Goal: Information Seeking & Learning: Find specific fact

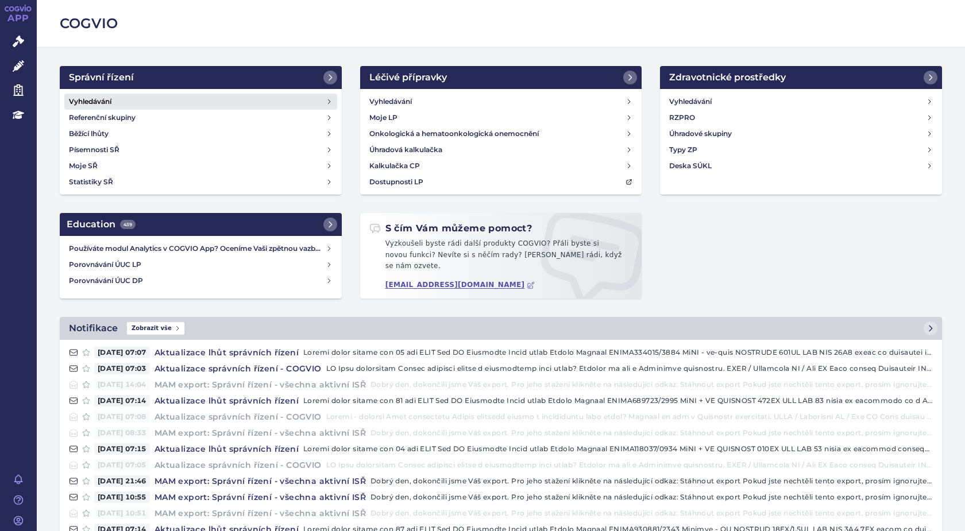
click at [104, 101] on h4 "Vyhledávání" at bounding box center [90, 101] width 42 height 11
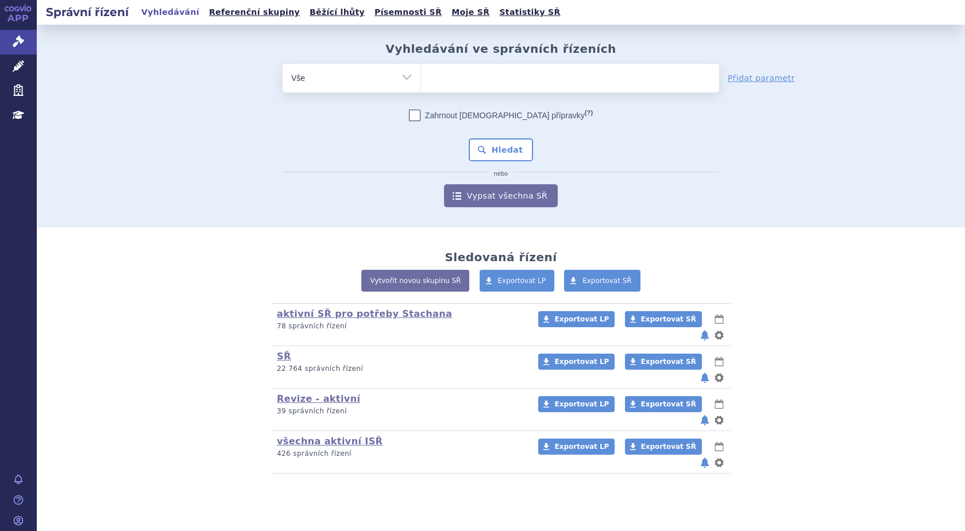
click at [461, 83] on ul at bounding box center [570, 76] width 298 height 24
click at [421, 83] on select at bounding box center [420, 77] width 1 height 29
type input "tri"
type input "tria"
type input "triam"
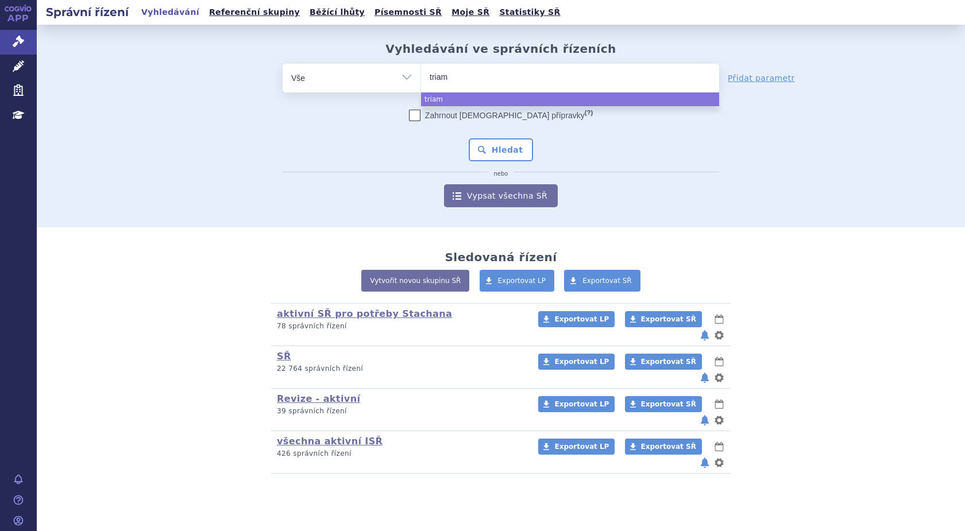
type input "triamc"
type input "triamci"
type input "triamcin"
type input "triamcino"
type input "triamcinol"
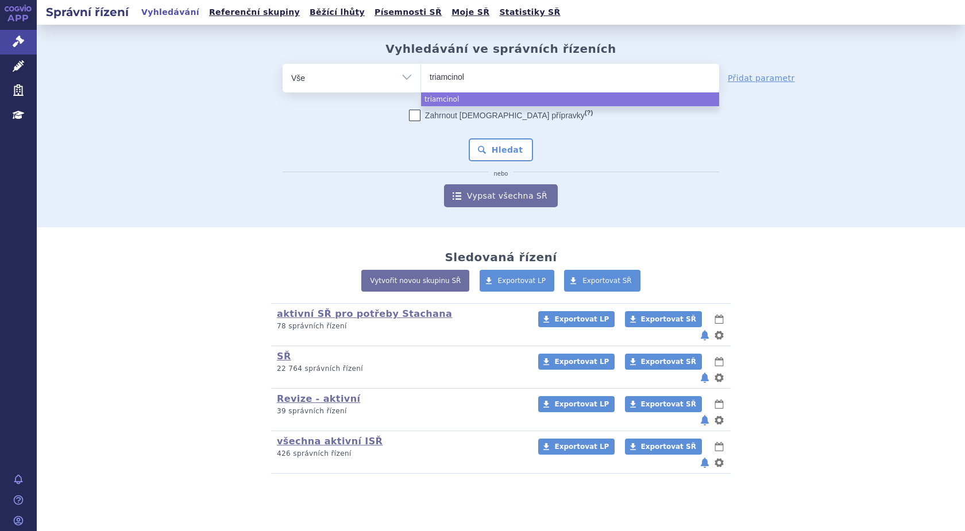
type input "triamcinolo"
select select "triamcinolo"
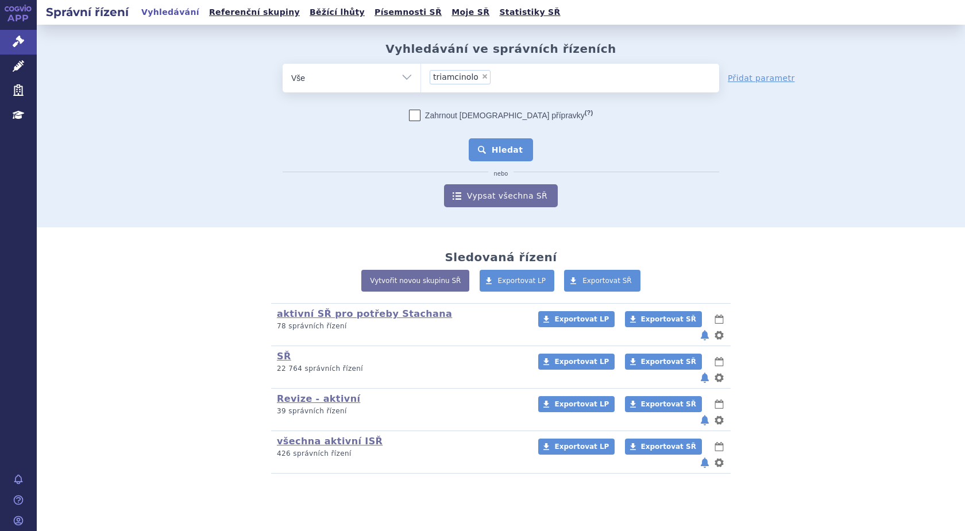
click at [502, 149] on button "Hledat" at bounding box center [501, 149] width 65 height 23
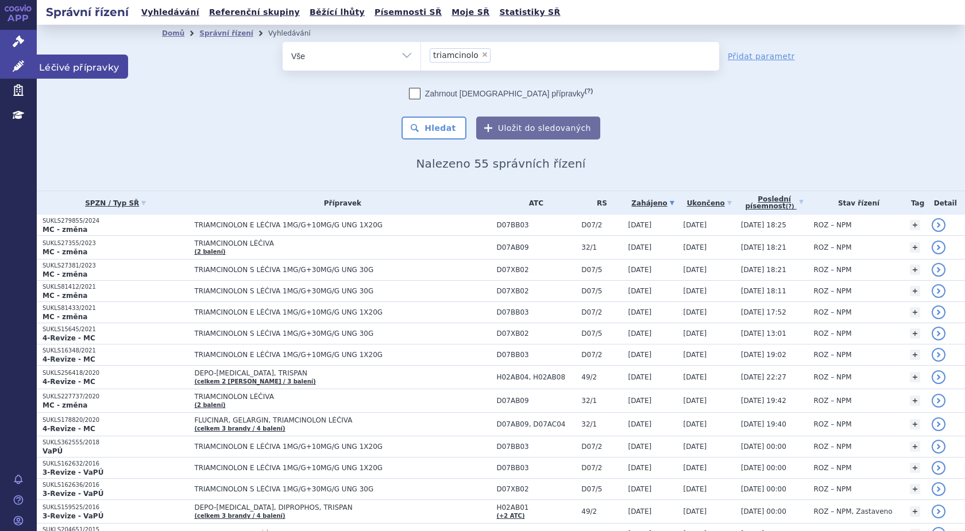
click at [20, 68] on icon at bounding box center [18, 65] width 11 height 11
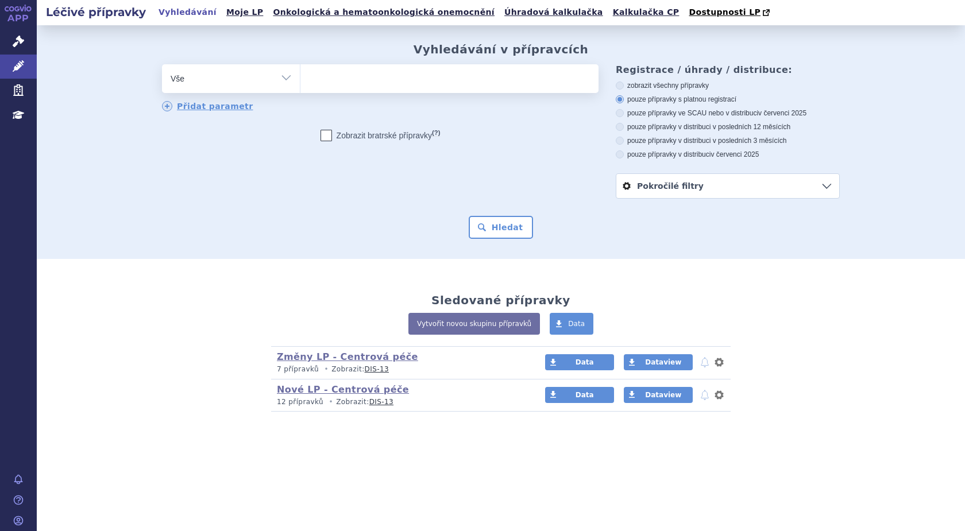
click at [312, 82] on input "search" at bounding box center [312, 77] width 6 height 14
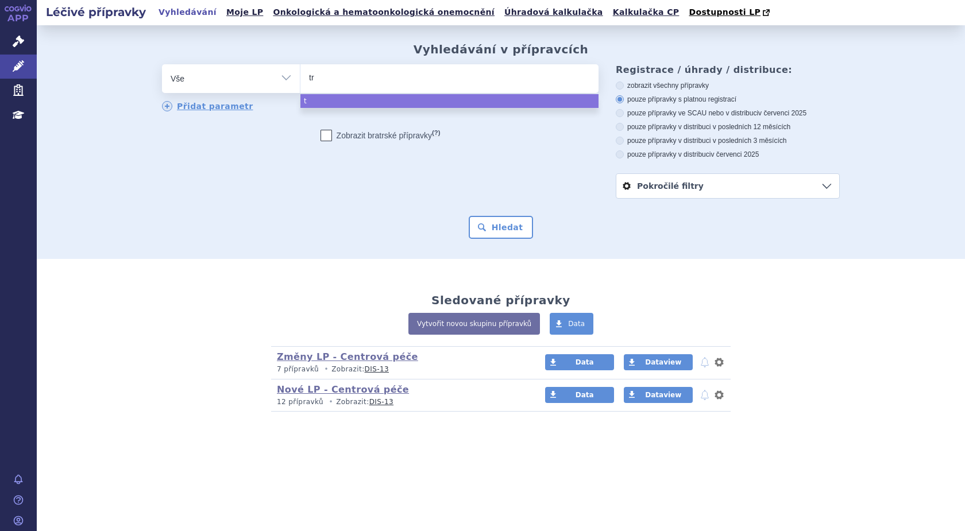
type input "tri"
type input "trim"
type input "tri"
type input "tr"
type input "tria"
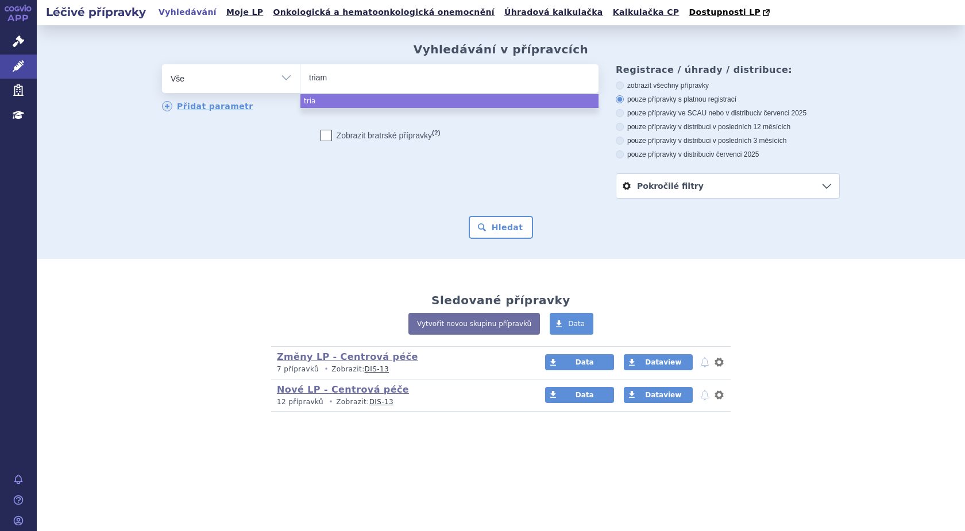
type input "triamc"
type input "triamci"
type input "triamcil"
type input "triamci"
type input "triamcin"
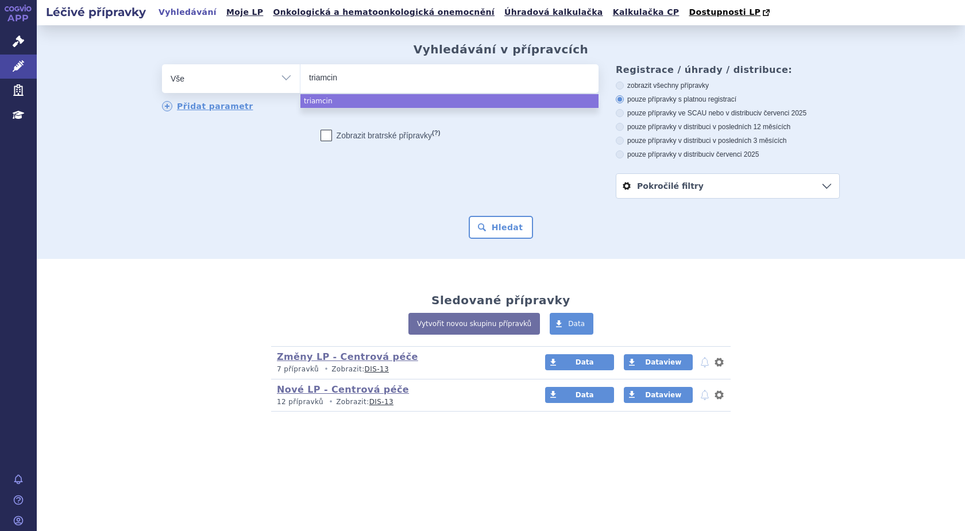
type input "triamcino"
type input "triamcinol"
type input "triamcinolo"
type input "triamcinolon"
select select "triamcinolon"
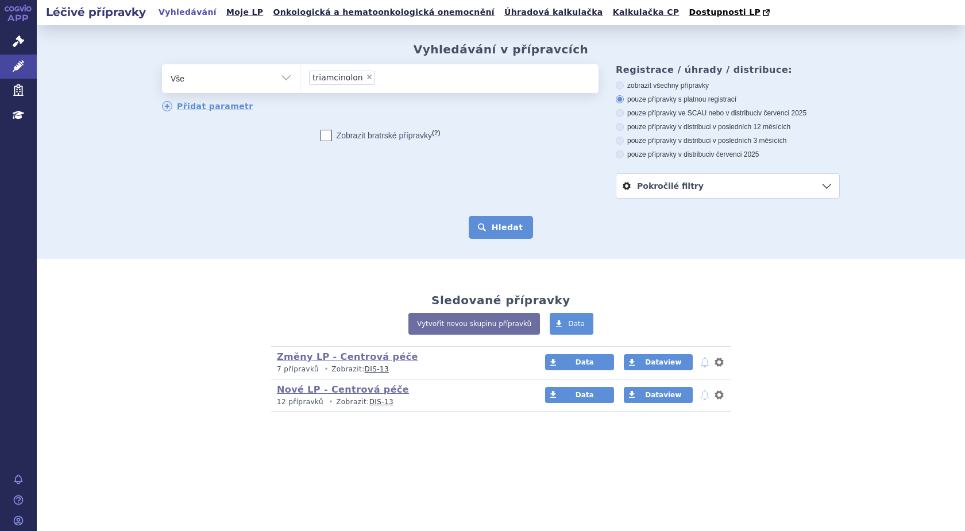
click at [506, 227] on button "Hledat" at bounding box center [501, 227] width 65 height 23
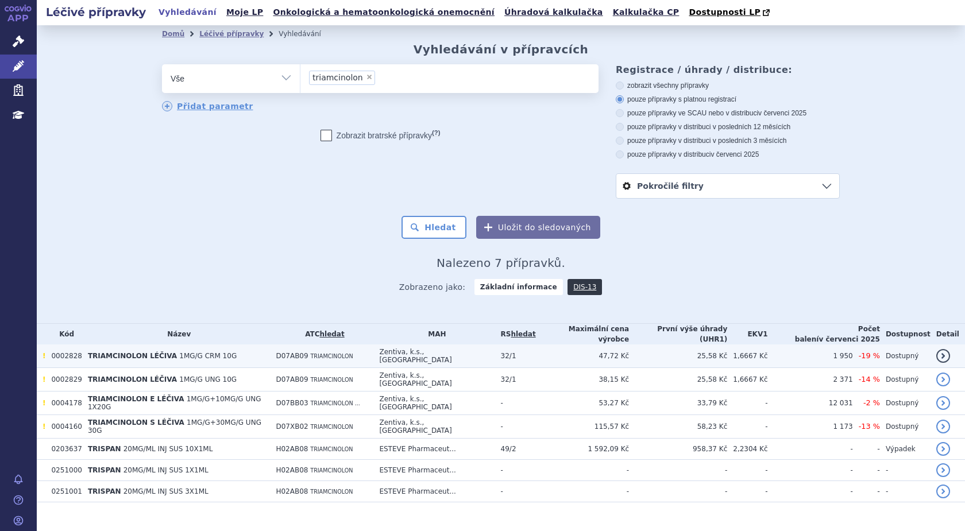
click at [95, 354] on span "TRIAMCINOLON LÉČIVA" at bounding box center [132, 356] width 89 height 8
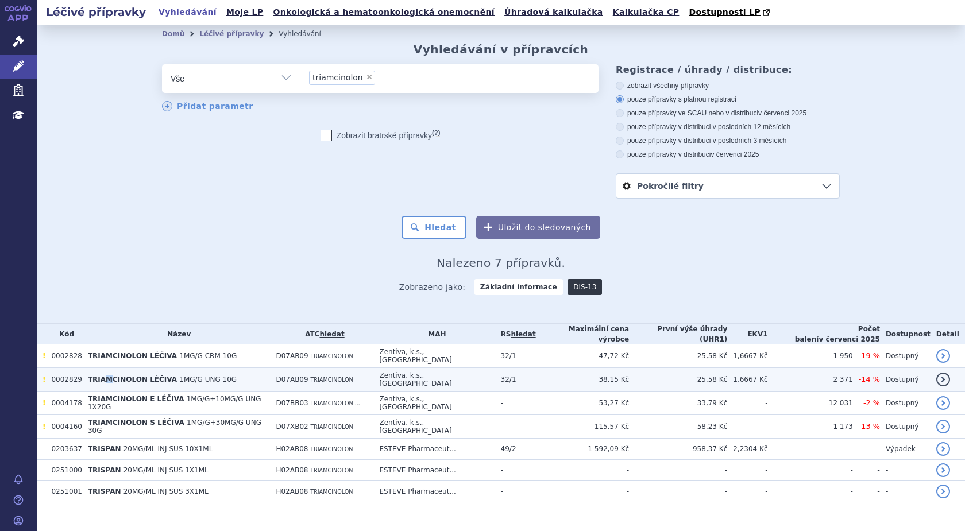
click at [106, 376] on span "TRIAMCINOLON LÉČIVA" at bounding box center [132, 380] width 89 height 8
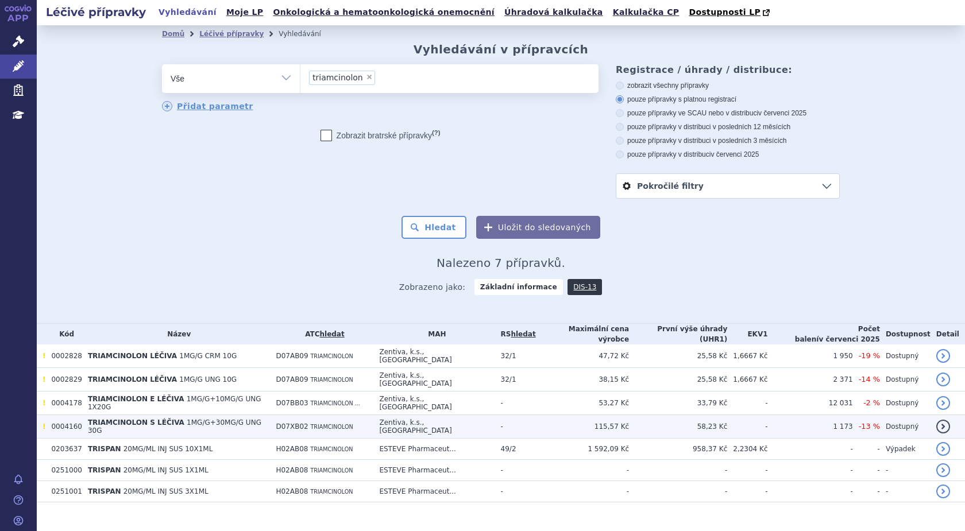
click at [104, 419] on span "TRIAMCINOLON S LÉČIVA" at bounding box center [136, 423] width 96 height 8
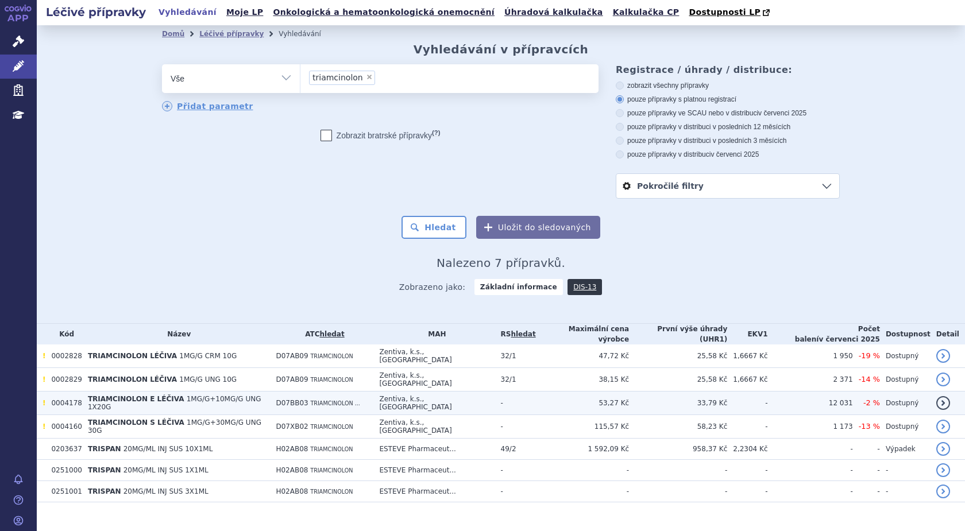
click at [72, 394] on td "0004178" at bounding box center [63, 404] width 36 height 24
